Goal: Transaction & Acquisition: Purchase product/service

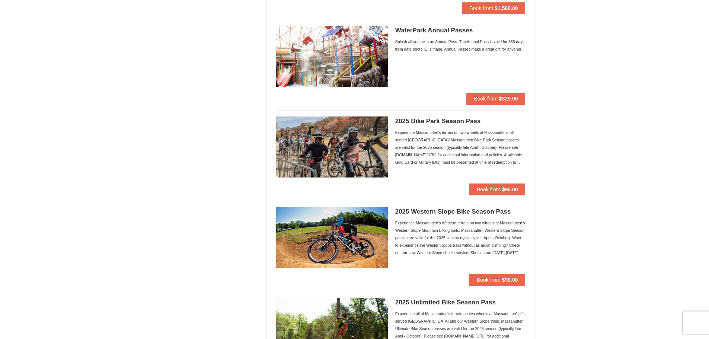
scroll to position [521, 0]
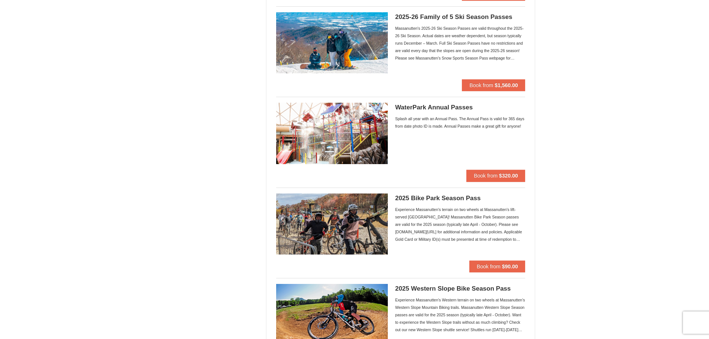
click at [319, 137] on img at bounding box center [332, 133] width 112 height 61
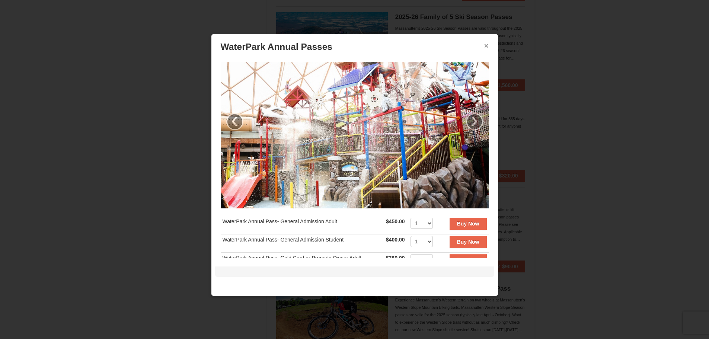
click at [485, 43] on button "×" at bounding box center [486, 45] width 4 height 7
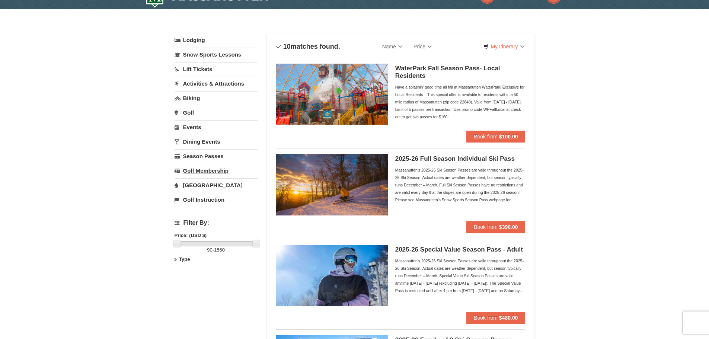
scroll to position [0, 0]
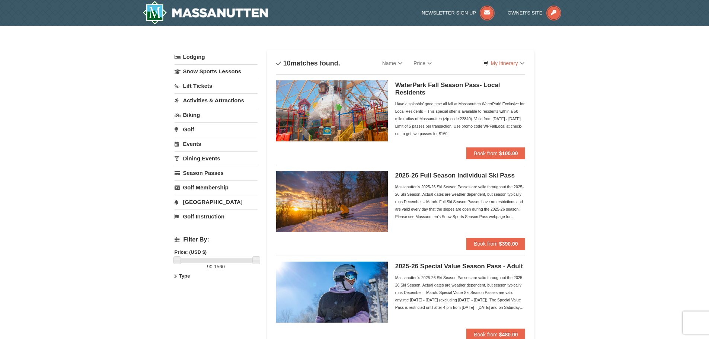
click at [199, 86] on link "Lift Tickets" at bounding box center [216, 86] width 83 height 14
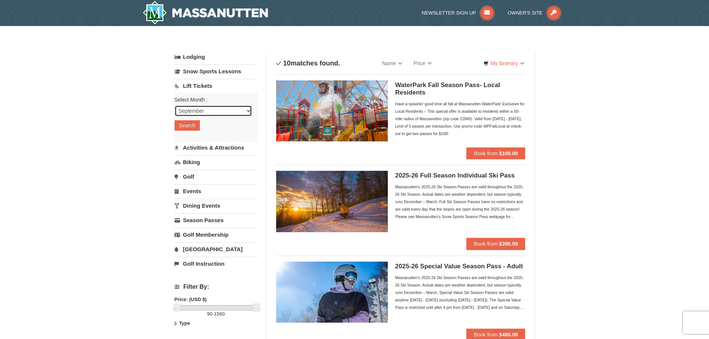
click at [197, 112] on select "September October November December January February March April May June July …" at bounding box center [213, 110] width 77 height 11
select select "12"
click at [175, 105] on select "September October November December January February March April May June July …" at bounding box center [213, 110] width 77 height 11
click at [190, 127] on button "Search" at bounding box center [187, 125] width 25 height 10
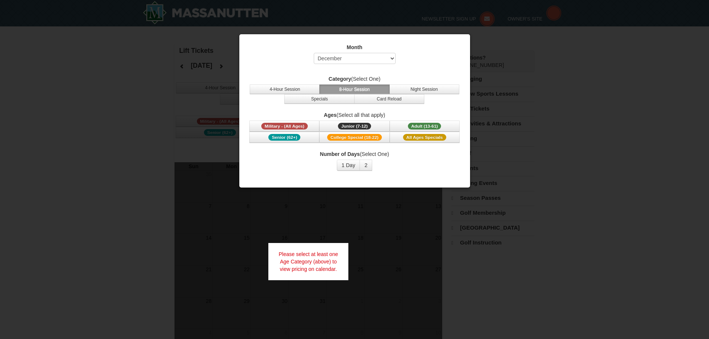
select select "12"
click at [343, 136] on span "College Special (18-22)" at bounding box center [354, 137] width 55 height 7
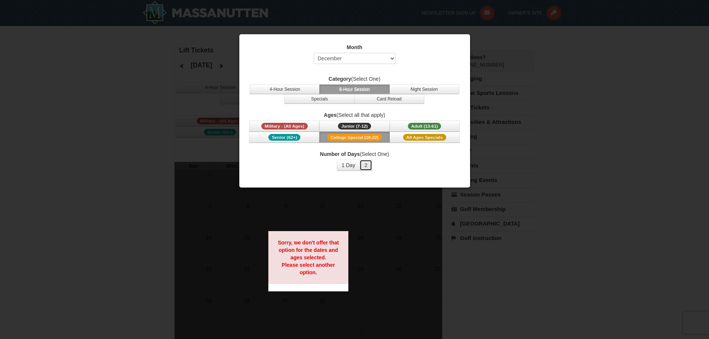
click at [368, 165] on button "2" at bounding box center [366, 165] width 13 height 11
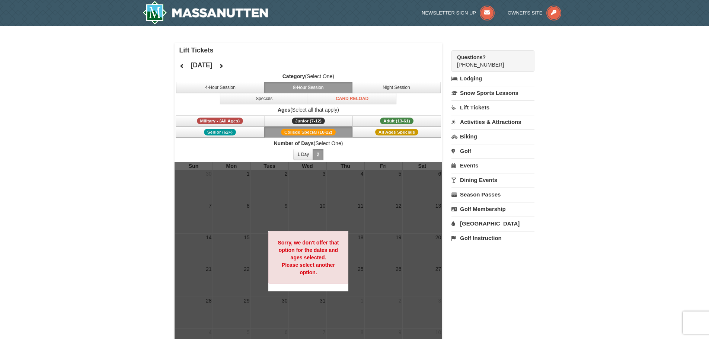
click at [318, 86] on button "8-Hour Session" at bounding box center [308, 87] width 89 height 11
click at [305, 121] on span "Junior (7-12)" at bounding box center [308, 121] width 33 height 7
click at [381, 120] on span "Adult (13-61)" at bounding box center [397, 121] width 34 height 7
click at [353, 266] on div at bounding box center [309, 261] width 268 height 198
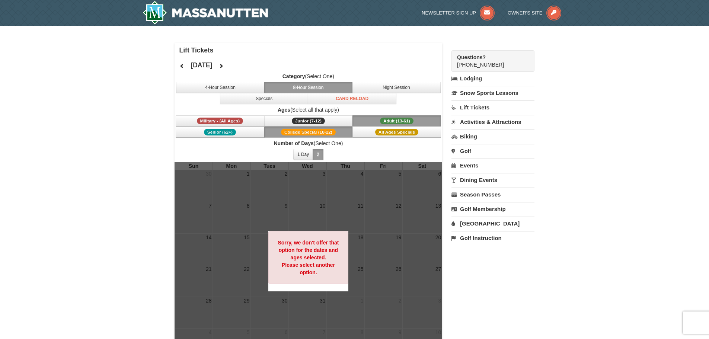
click at [289, 92] on button "8-Hour Session" at bounding box center [308, 87] width 89 height 11
click at [289, 85] on button "8-Hour Session" at bounding box center [308, 87] width 89 height 11
click at [282, 98] on button "Specials" at bounding box center [264, 98] width 89 height 11
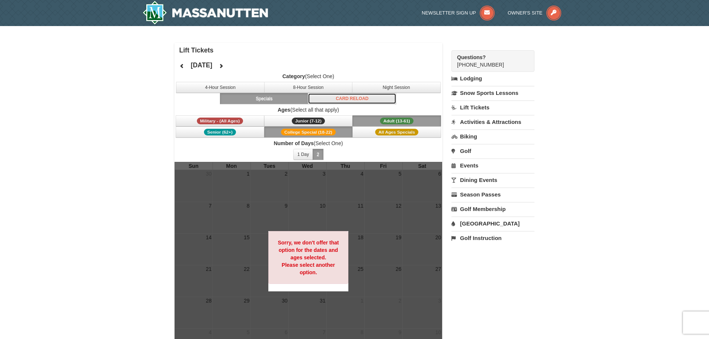
click at [366, 98] on button "Card Reload" at bounding box center [352, 98] width 89 height 11
click at [489, 91] on link "Snow Sports Lessons" at bounding box center [493, 93] width 83 height 14
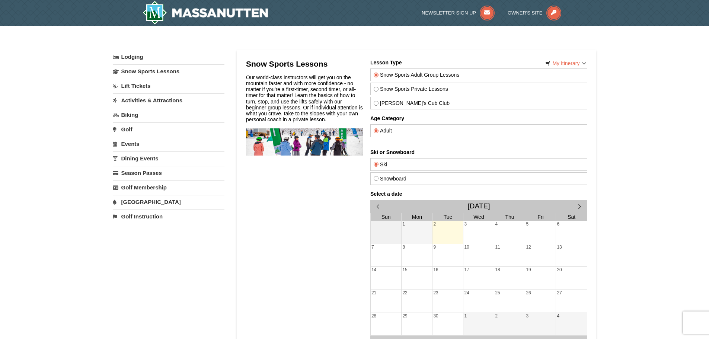
click at [131, 84] on link "Lift Tickets" at bounding box center [169, 86] width 112 height 14
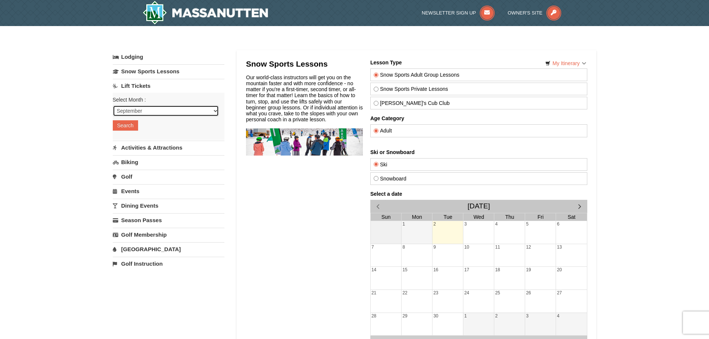
click at [142, 109] on select "September October November December January February March April May June July …" at bounding box center [166, 110] width 106 height 11
select select "12"
click at [113, 105] on select "September October November December January February March April May June July …" at bounding box center [166, 110] width 106 height 11
click at [128, 127] on button "Search" at bounding box center [125, 125] width 25 height 10
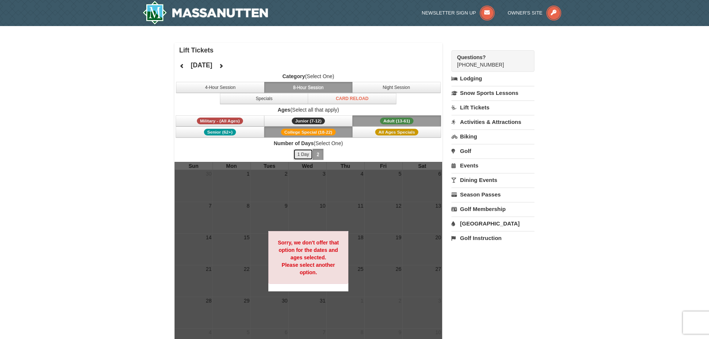
click at [306, 154] on button "1 Day" at bounding box center [303, 154] width 20 height 11
click at [476, 195] on link "Season Passes" at bounding box center [493, 195] width 83 height 14
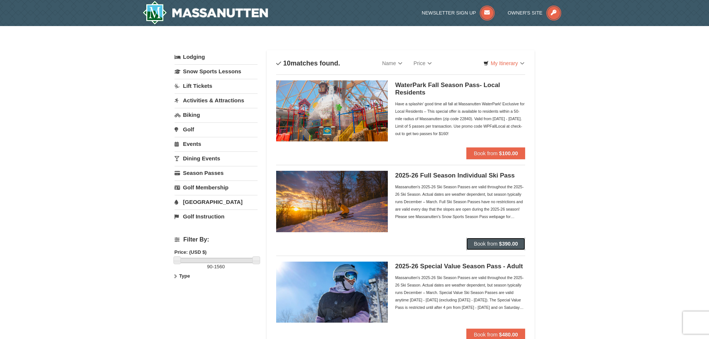
click at [497, 241] on button "Book from $390.00" at bounding box center [496, 244] width 59 height 12
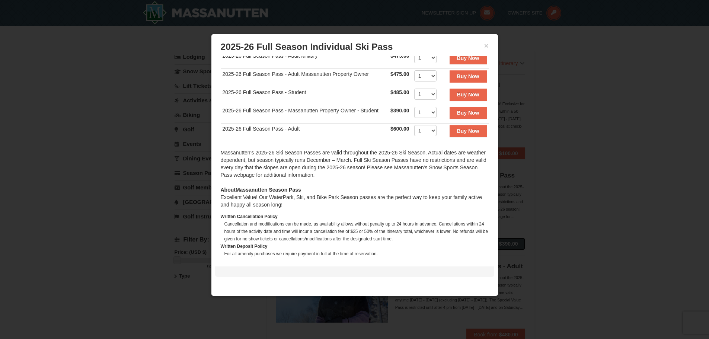
scroll to position [174, 0]
